Goal: Transaction & Acquisition: Purchase product/service

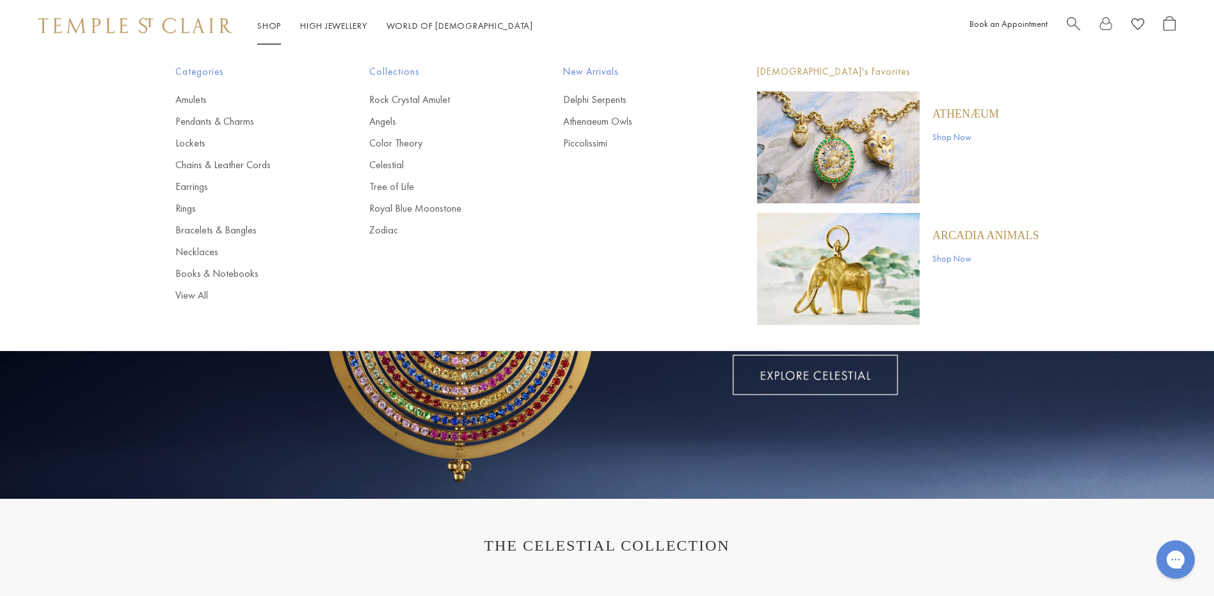
click at [269, 21] on link "Shop Shop" at bounding box center [269, 26] width 24 height 12
click at [187, 206] on link "Rings" at bounding box center [246, 209] width 143 height 14
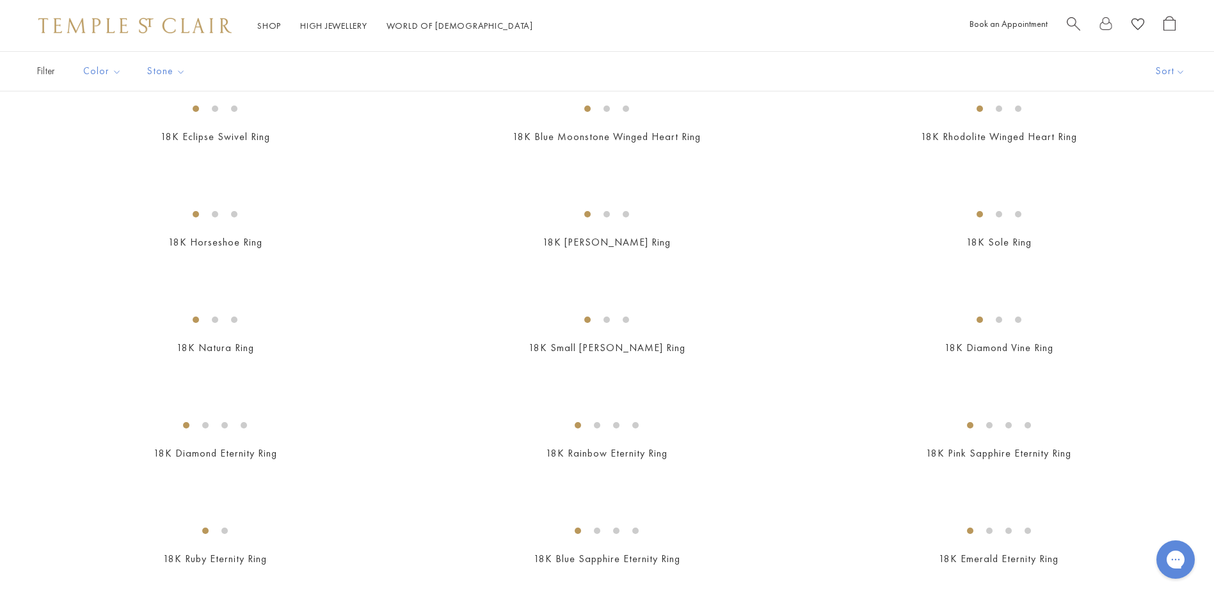
scroll to position [1280, 0]
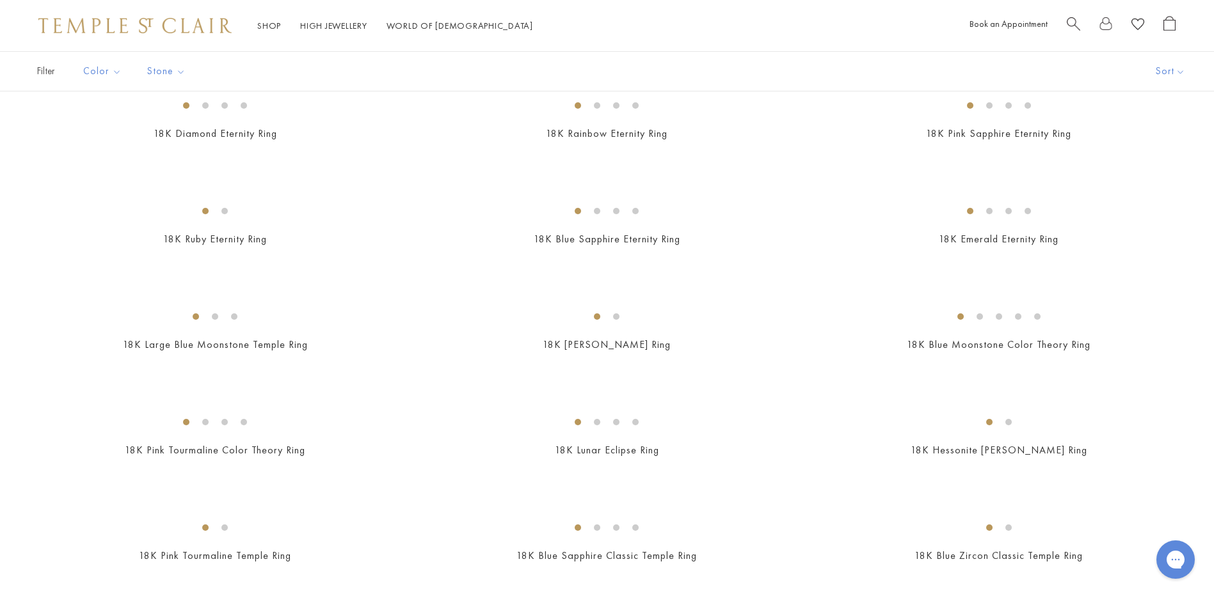
click at [0, 0] on img at bounding box center [0, 0] width 0 height 0
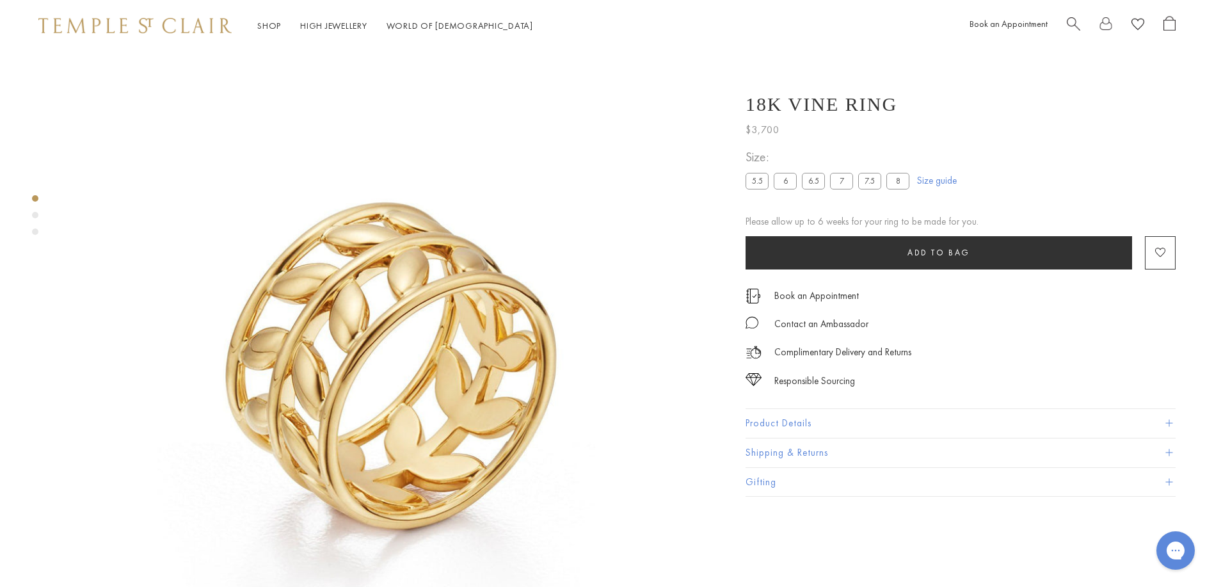
click at [795, 415] on button "Product Details" at bounding box center [960, 423] width 430 height 29
